Goal: Information Seeking & Learning: Learn about a topic

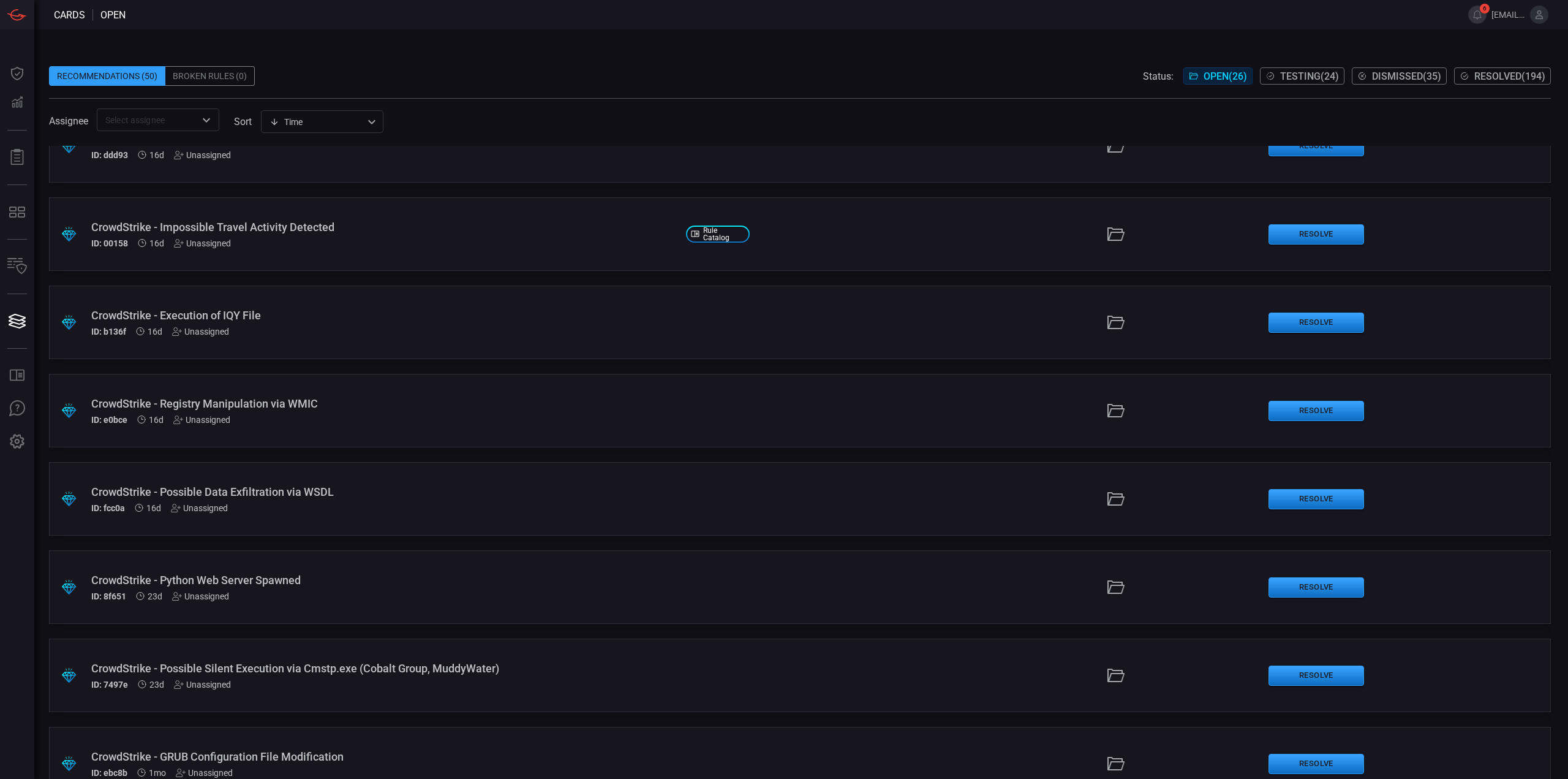
scroll to position [1225, 0]
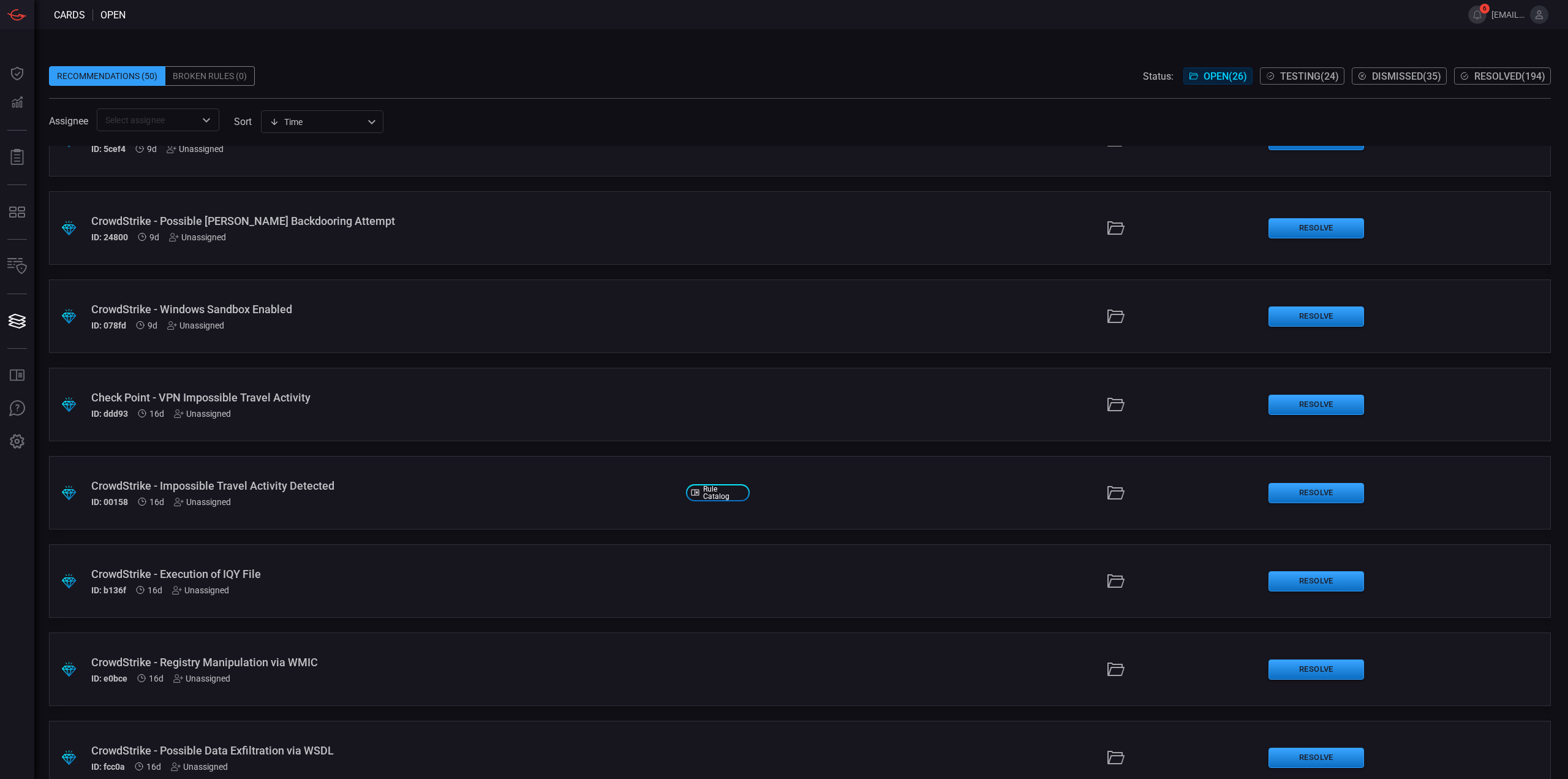
scroll to position [674, 0]
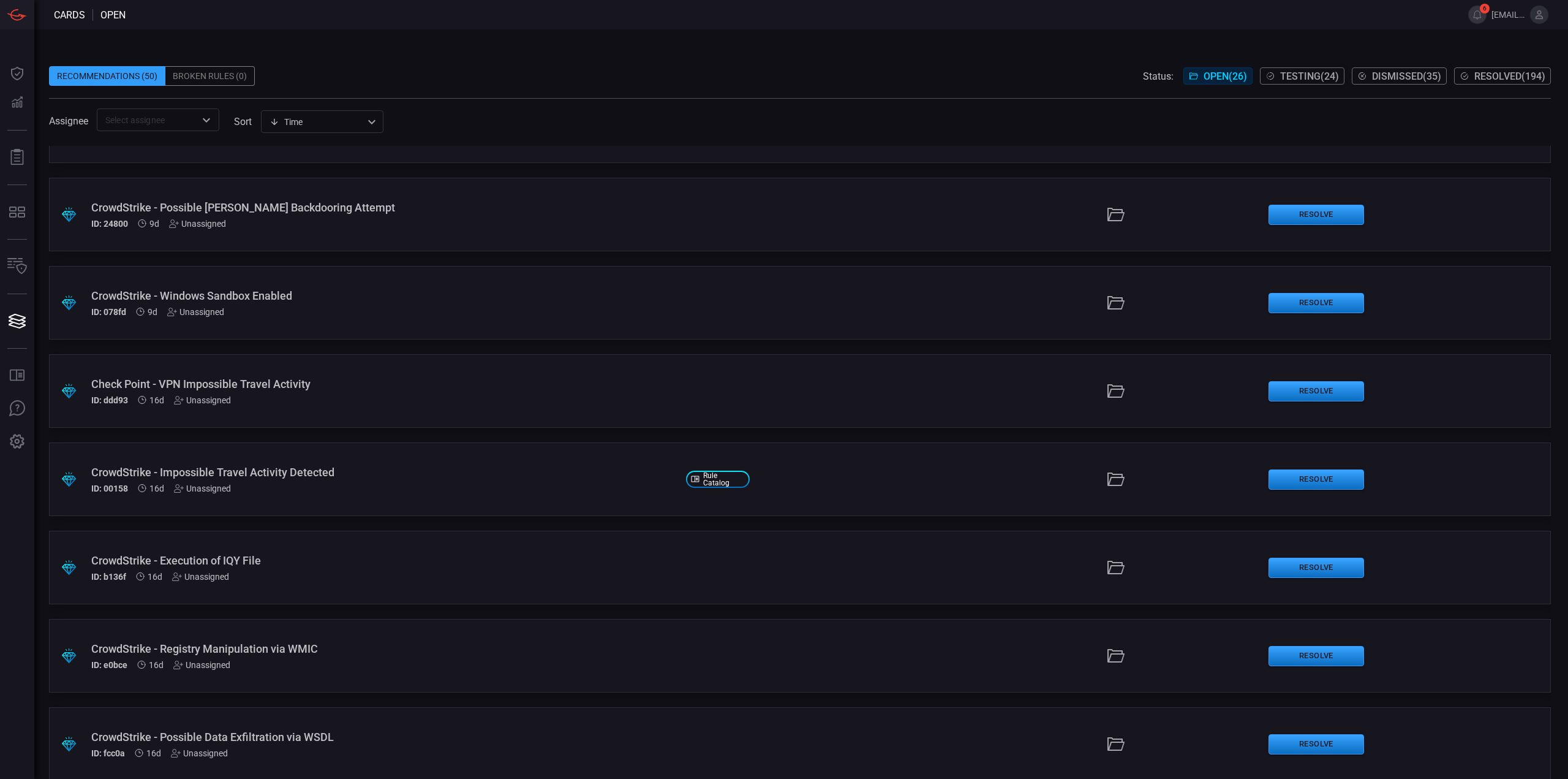
click at [443, 396] on div "ID: ddd93 16d Unassigned" at bounding box center [383, 399] width 585 height 10
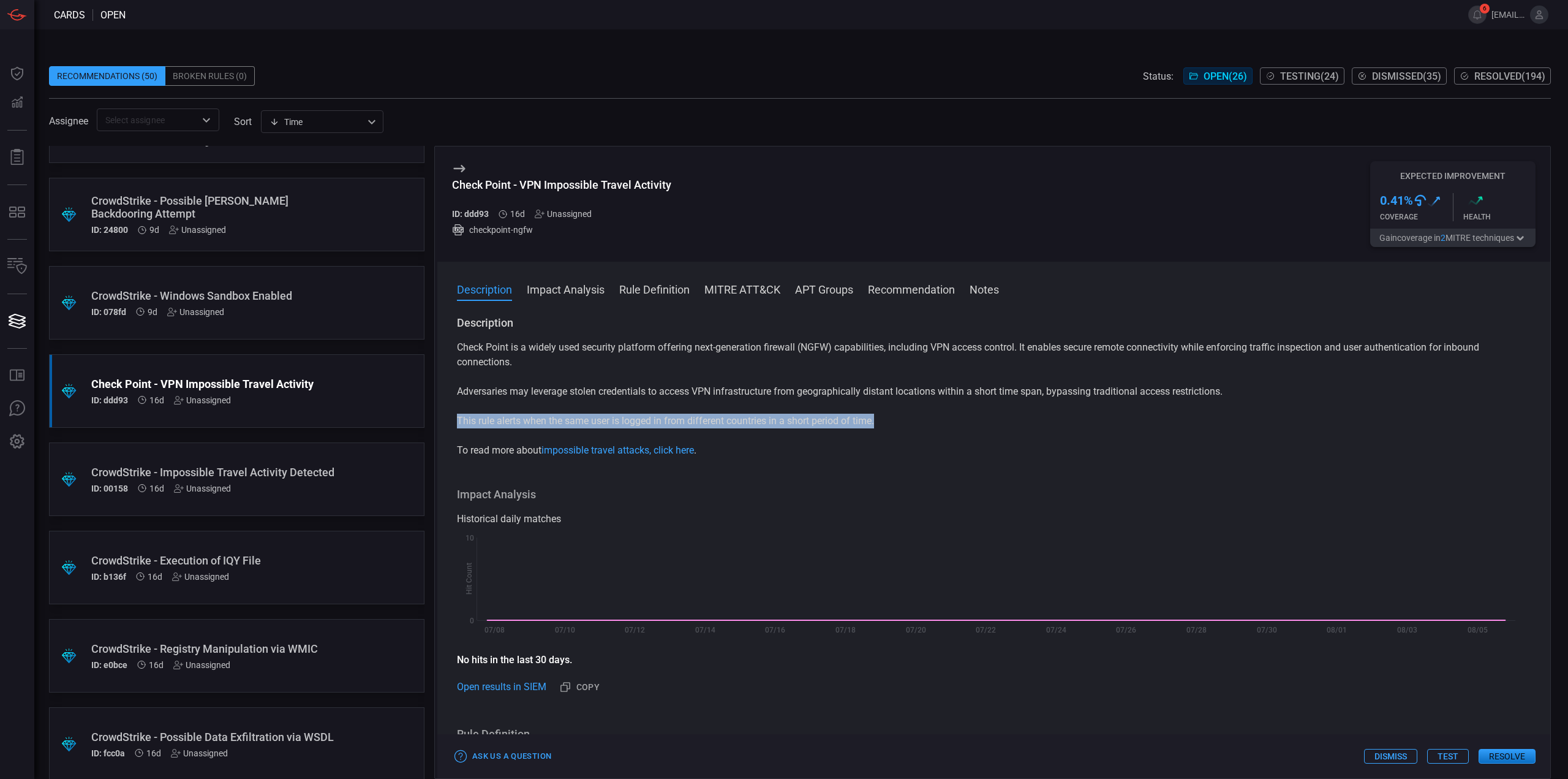
drag, startPoint x: 878, startPoint y: 421, endPoint x: 457, endPoint y: 427, distance: 421.0
click at [458, 426] on p "This rule alerts when the same user is logged in from different countries in a …" at bounding box center [993, 420] width 1074 height 14
copy p "This rule alerts when the same user is logged in from different countries in a …"
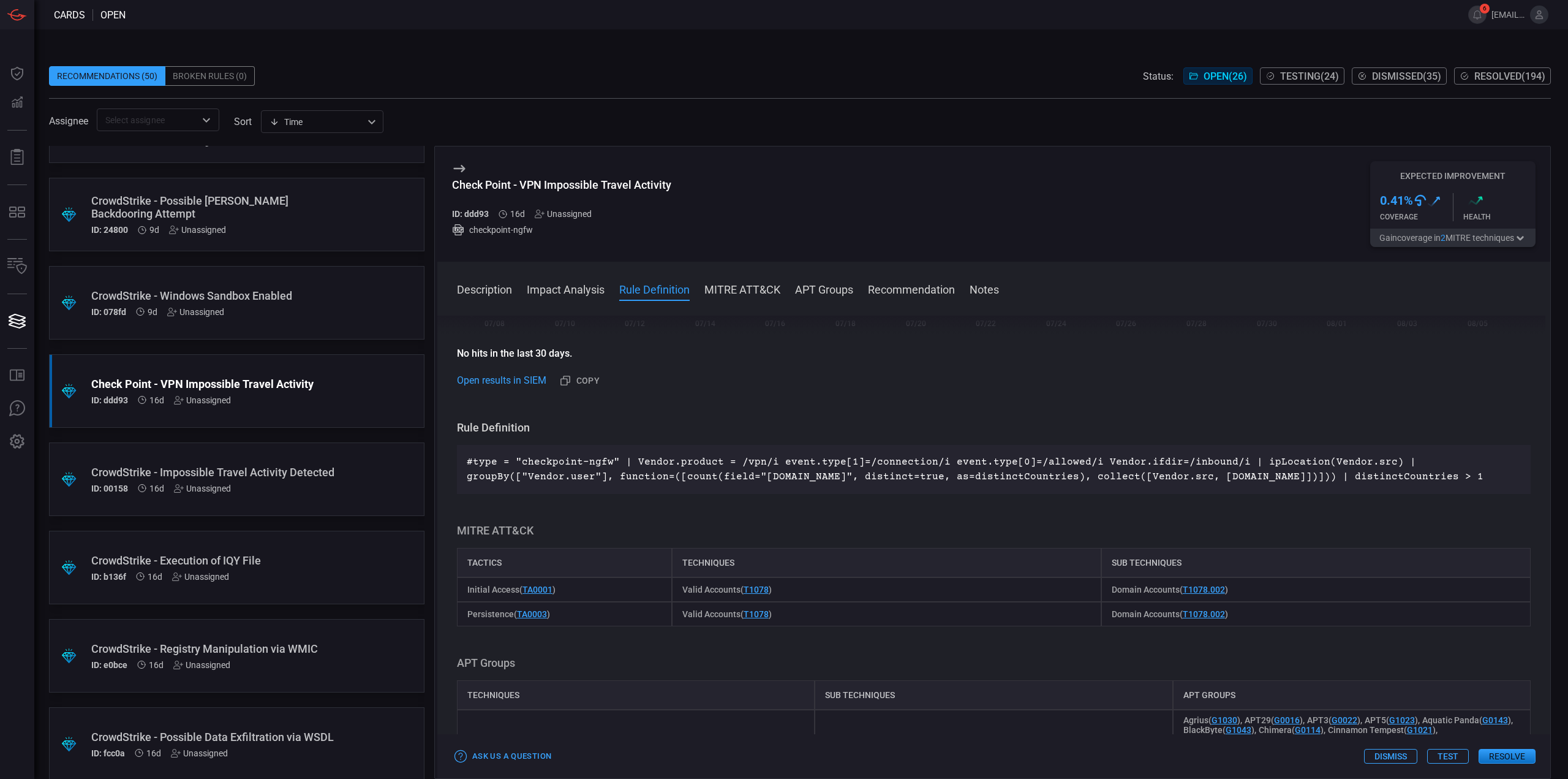
scroll to position [674, 0]
